Goal: Information Seeking & Learning: Understand process/instructions

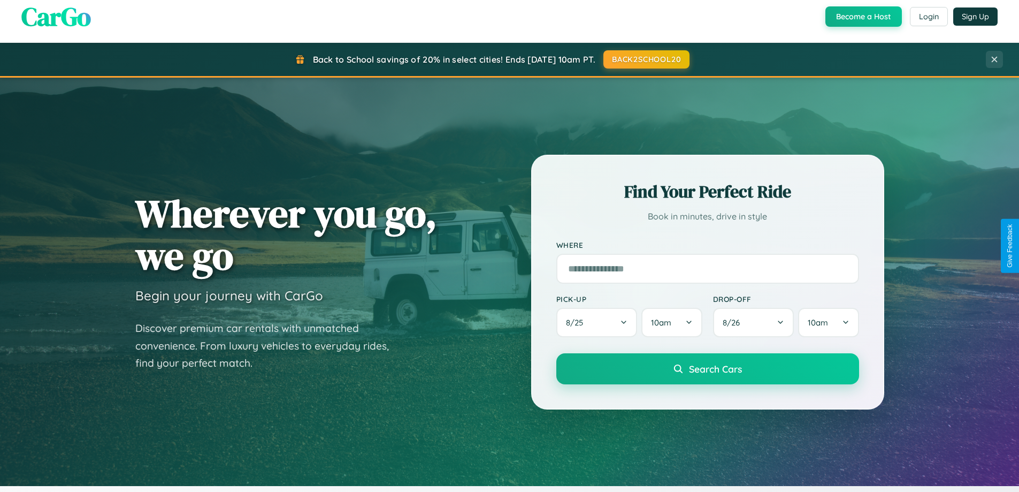
scroll to position [2059, 0]
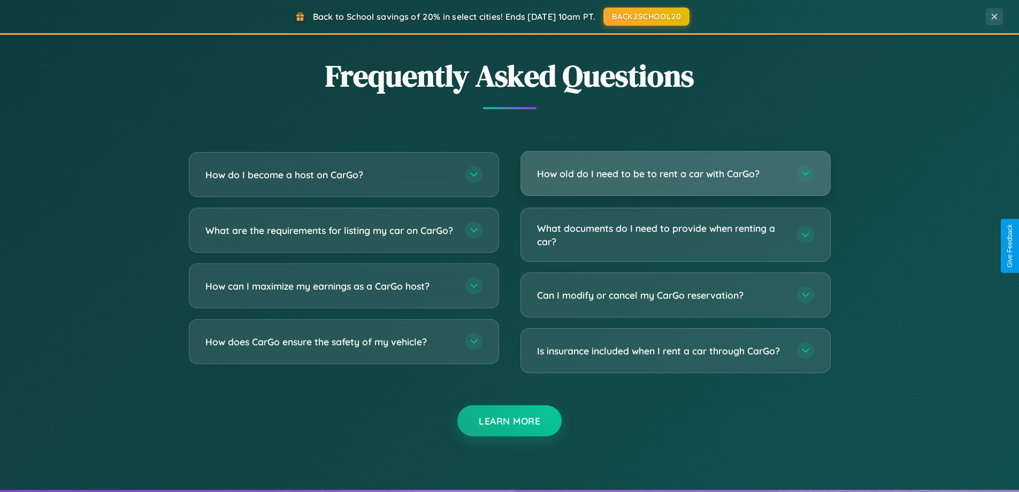
click at [675, 174] on h3 "How old do I need to be to rent a car with CarGo?" at bounding box center [661, 173] width 249 height 13
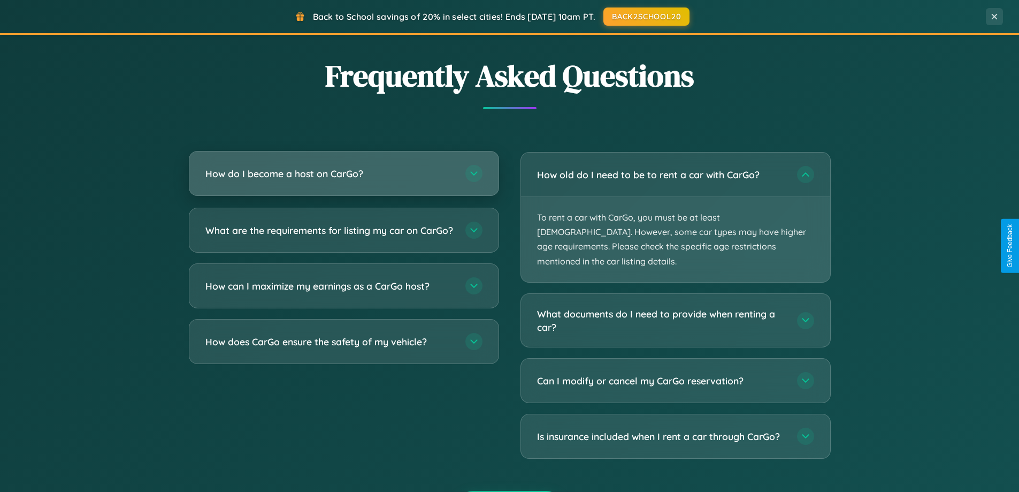
click at [344, 174] on h3 "How do I become a host on CarGo?" at bounding box center [329, 173] width 249 height 13
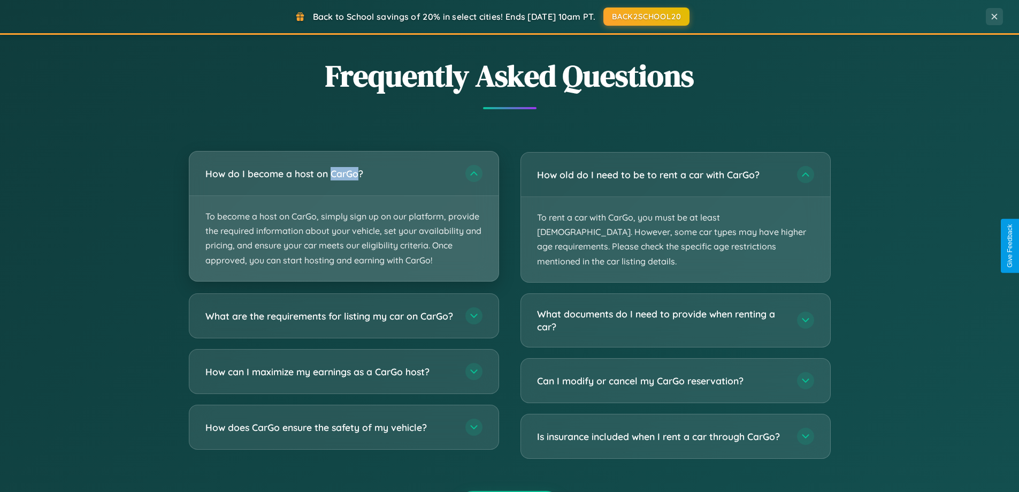
click at [344, 216] on p "To become a host on CarGo, simply sign up on our platform, provide the required…" at bounding box center [343, 238] width 309 height 85
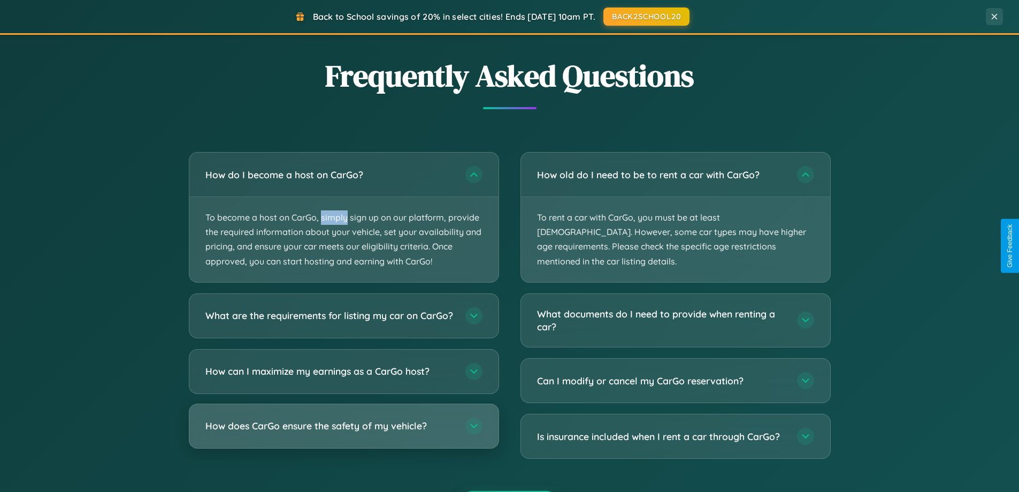
click at [344, 432] on h3 "How does CarGo ensure the safety of my vehicle?" at bounding box center [329, 425] width 249 height 13
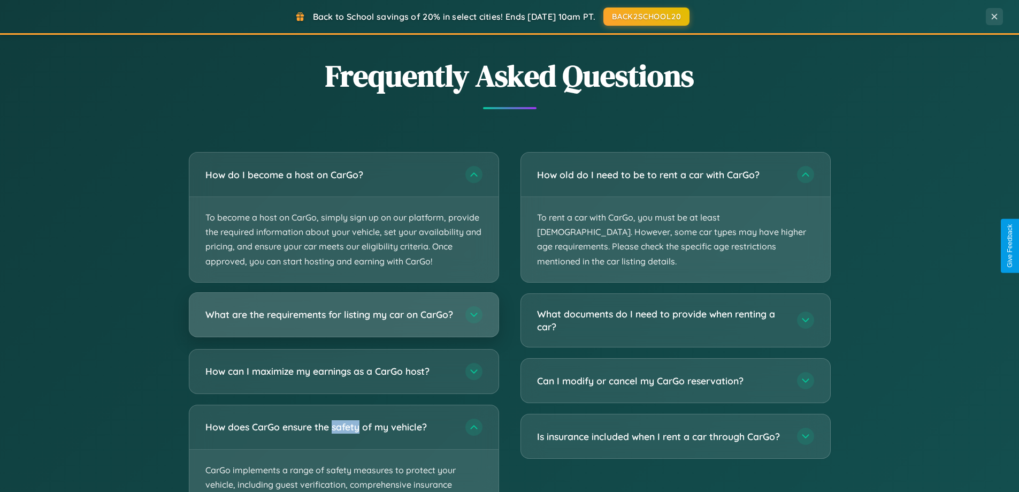
click at [344, 319] on h3 "What are the requirements for listing my car on CarGo?" at bounding box center [329, 314] width 249 height 13
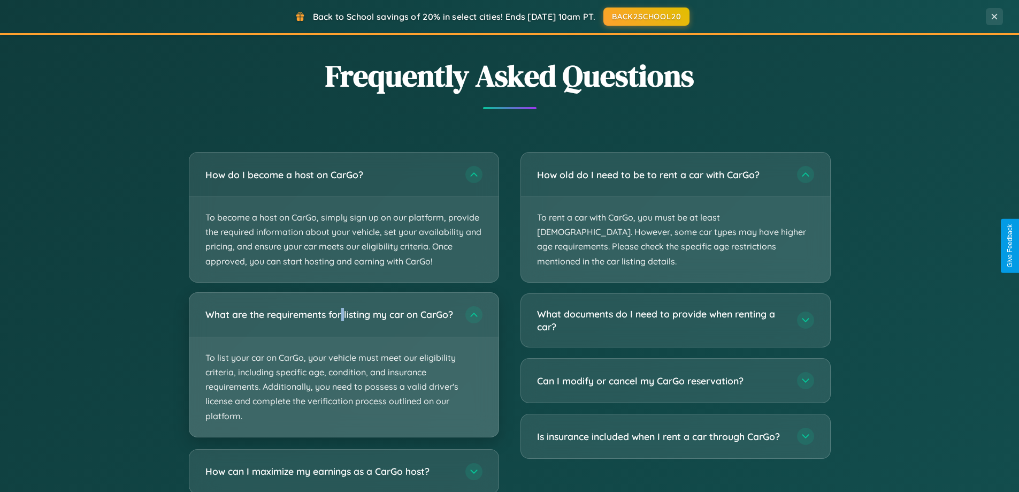
click at [344, 369] on p "To list your car on CarGo, your vehicle must meet our eligibility criteria, inc…" at bounding box center [343, 387] width 309 height 100
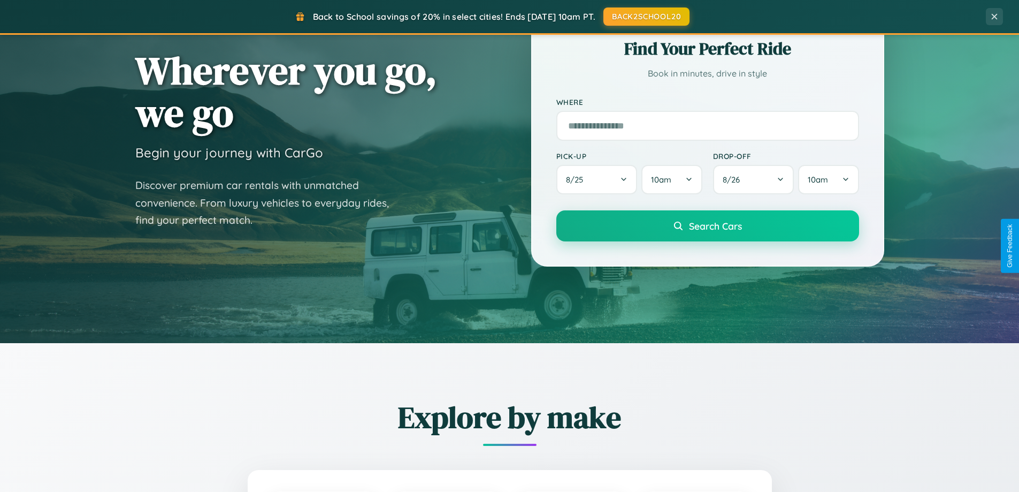
scroll to position [0, 0]
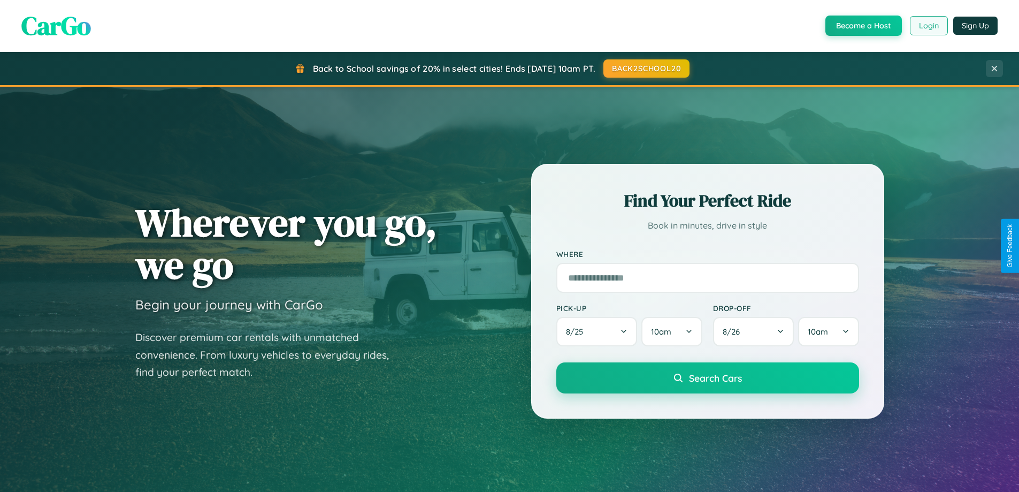
click at [928, 26] on button "Login" at bounding box center [929, 25] width 38 height 19
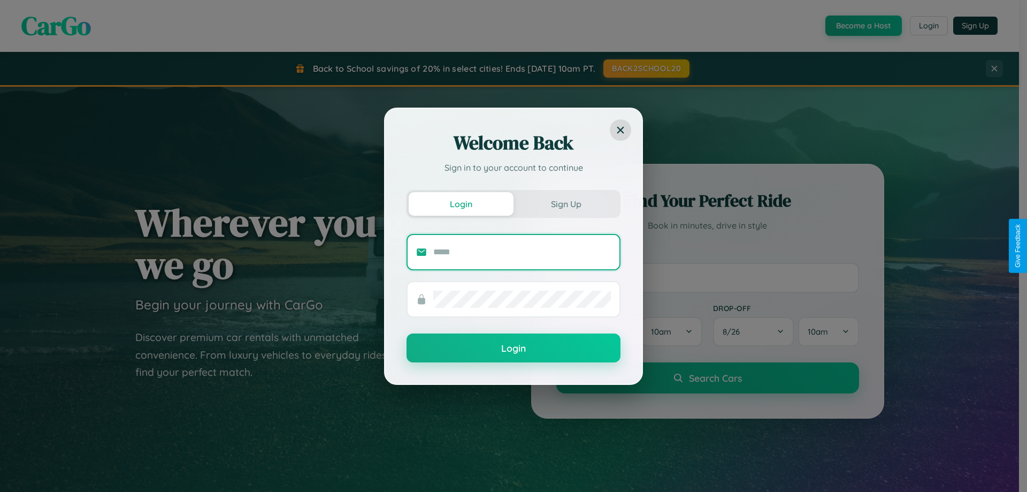
click at [522, 252] on input "text" at bounding box center [522, 251] width 178 height 17
type input "**********"
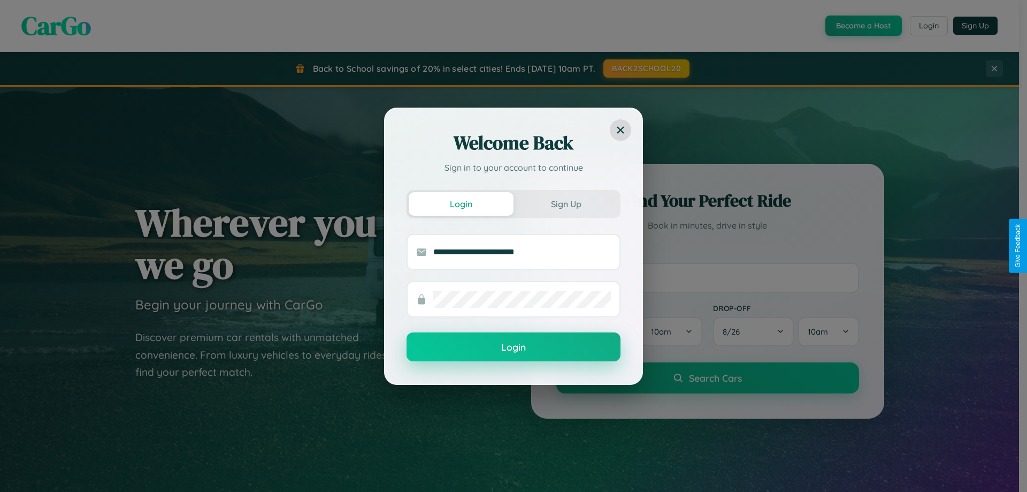
click at [514, 347] on button "Login" at bounding box center [514, 346] width 214 height 29
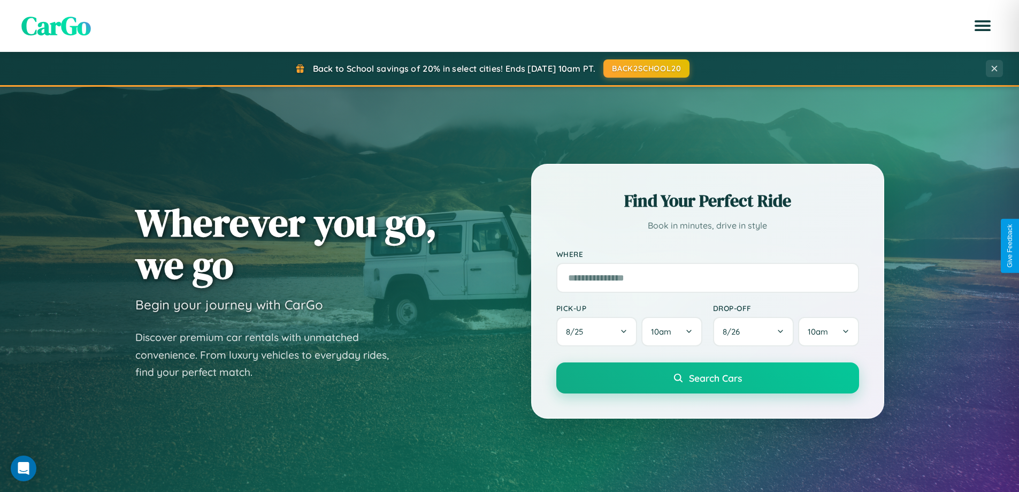
scroll to position [736, 0]
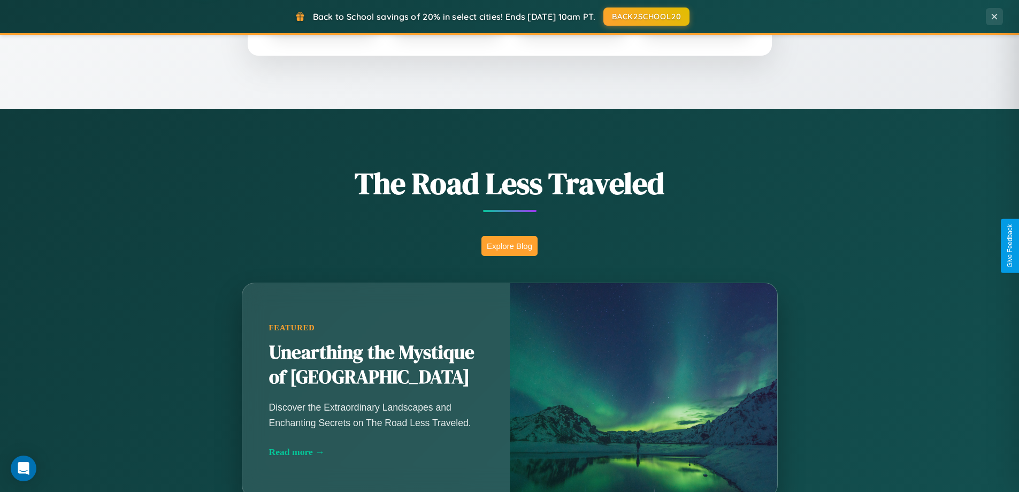
click at [509, 246] on button "Explore Blog" at bounding box center [510, 246] width 56 height 20
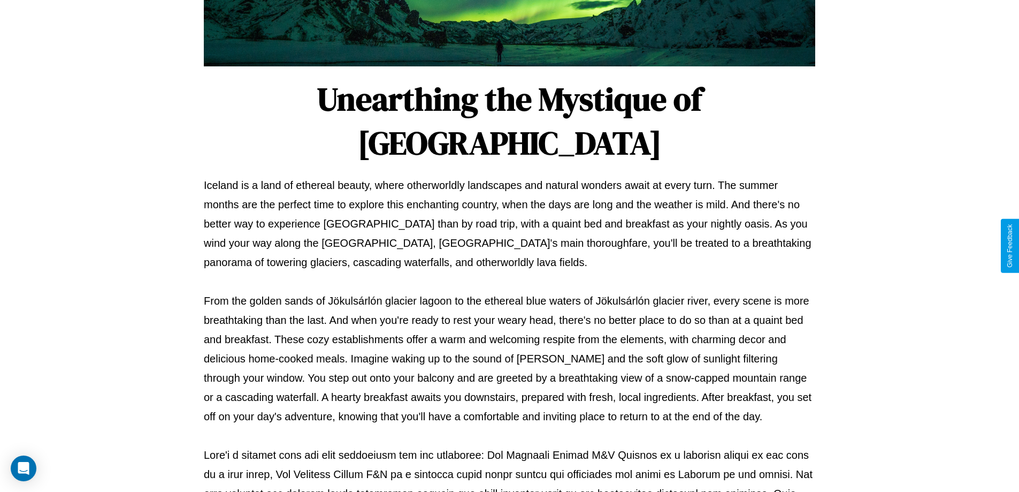
scroll to position [346, 0]
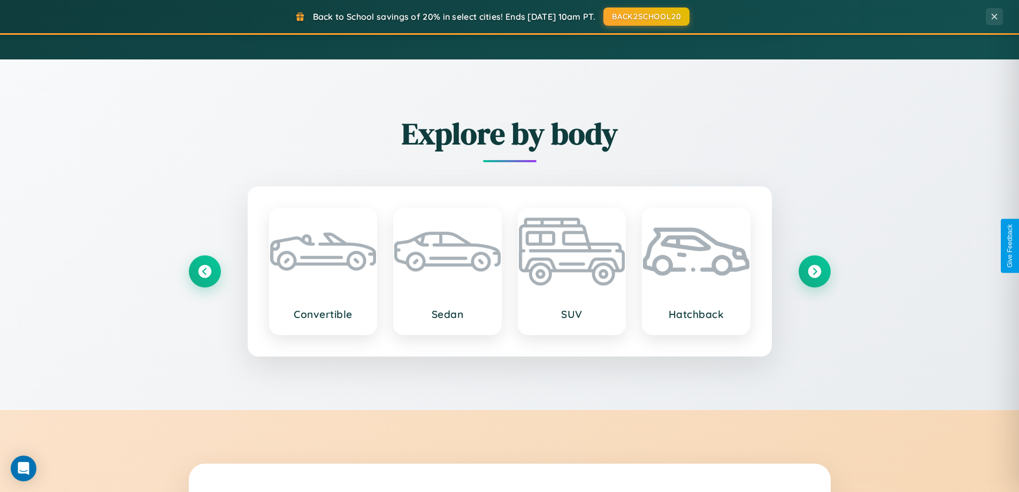
scroll to position [736, 0]
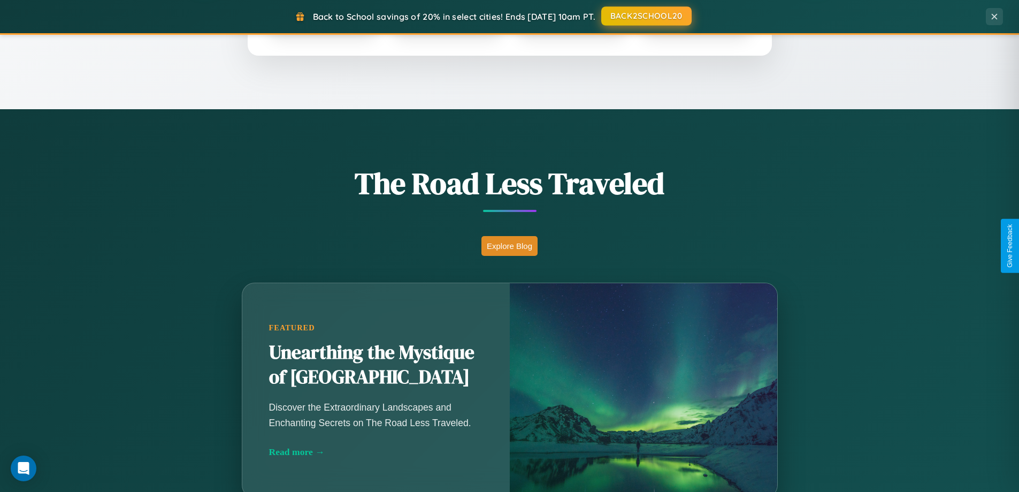
click at [646, 16] on button "BACK2SCHOOL20" at bounding box center [646, 15] width 90 height 19
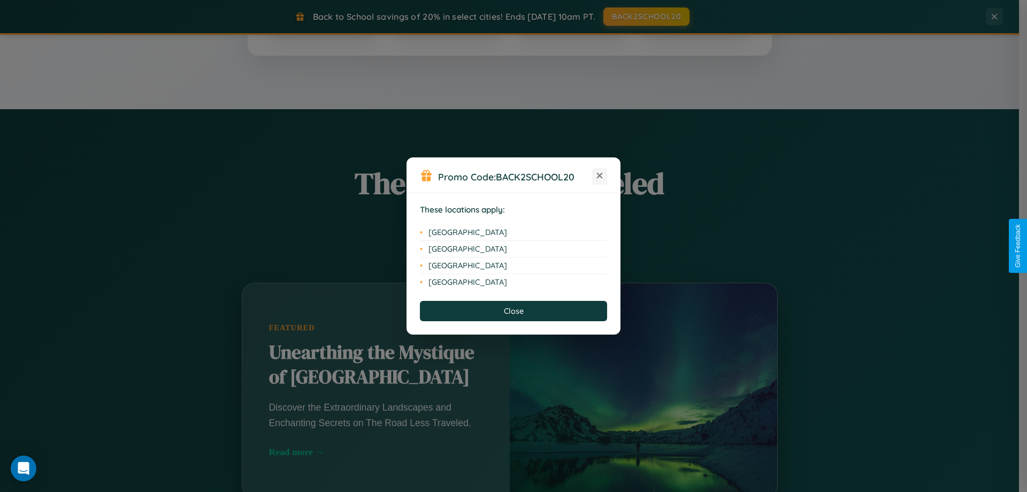
click at [600, 176] on icon at bounding box center [600, 176] width 6 height 6
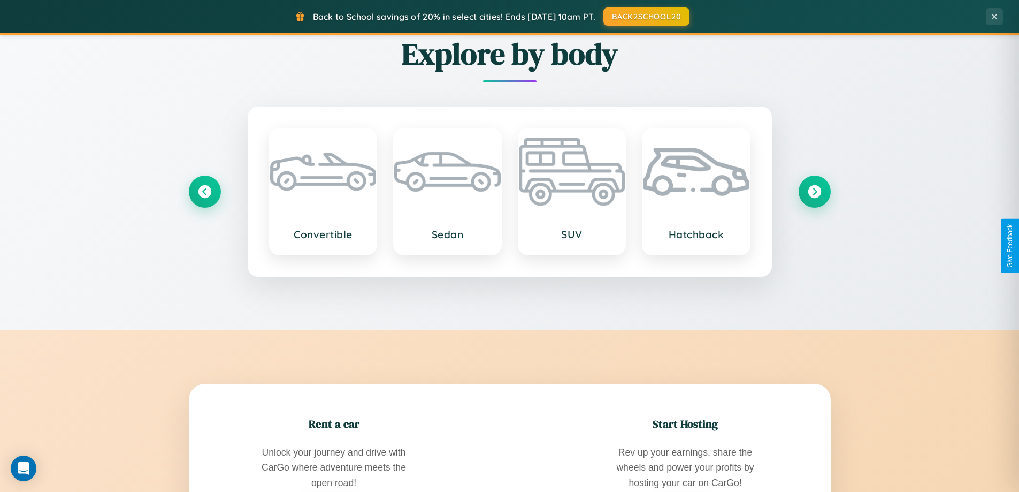
scroll to position [1719, 0]
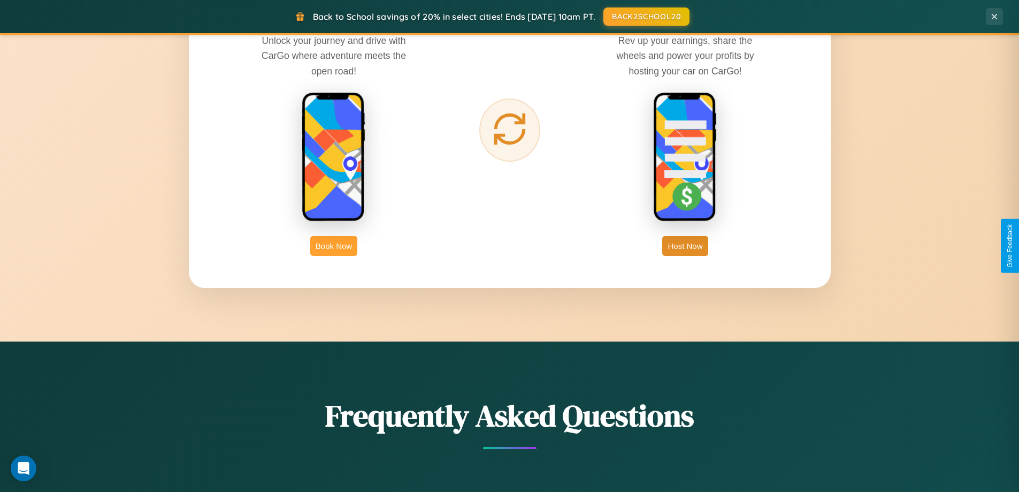
click at [334, 246] on button "Book Now" at bounding box center [333, 246] width 47 height 20
